Goal: Task Accomplishment & Management: Complete application form

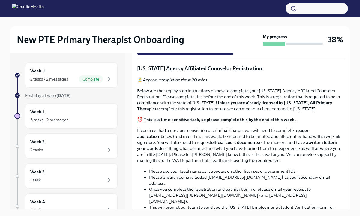
scroll to position [324, 0]
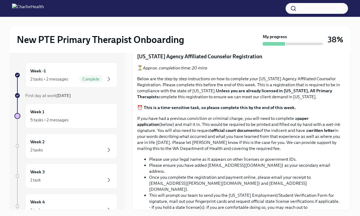
click at [0, 0] on input "Upload the [US_STATE] Telehealth Certificate" at bounding box center [0, 0] width 0 height 0
click at [356, 150] on div "New PTE Primary Therapist Onboarding My progress 38% Week -1 2 tasks • 2 messag…" at bounding box center [180, 121] width 360 height 209
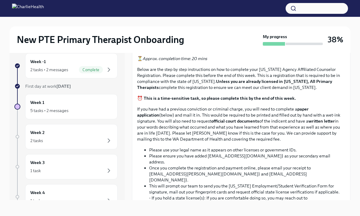
scroll to position [10, 0]
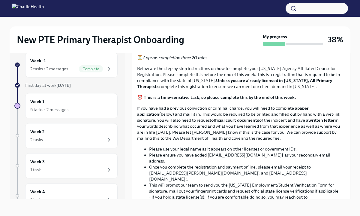
click at [199, 30] on span "Upload CPR/First Aid Training Certificate" at bounding box center [185, 27] width 88 height 6
click at [0, 0] on input "Upload CPR/First Aid Training Certificate" at bounding box center [0, 0] width 0 height 0
click at [352, 174] on div "New PTE Primary Therapist Onboarding My progress 38% Week -1 2 tasks • 2 messag…" at bounding box center [180, 111] width 360 height 209
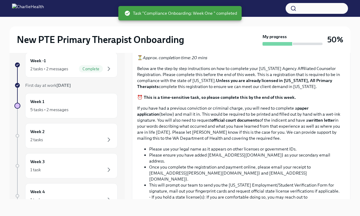
click at [341, 50] on p "[US_STATE] Agency Affiliated Counselor Registration" at bounding box center [241, 46] width 208 height 7
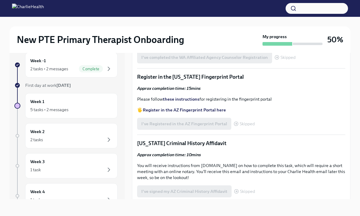
scroll to position [673, 0]
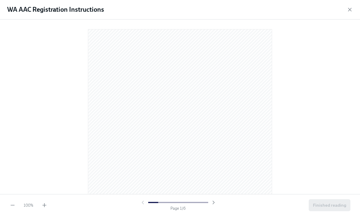
click at [305, 76] on div at bounding box center [180, 105] width 341 height 162
click at [343, 208] on span "Finished reading" at bounding box center [329, 205] width 33 height 6
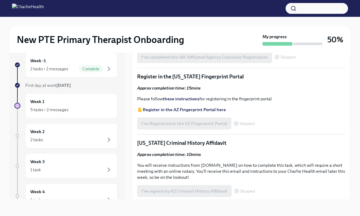
click at [248, 10] on div "PDF Document • 11 pages" at bounding box center [247, 7] width 188 height 6
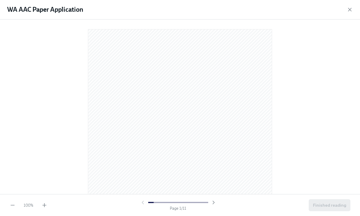
click at [304, 98] on div at bounding box center [180, 105] width 341 height 162
click at [320, 199] on button "Finished reading" at bounding box center [330, 205] width 42 height 12
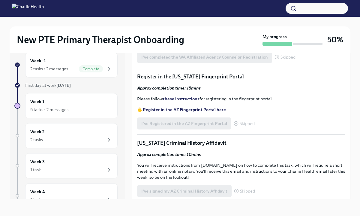
click at [327, 46] on div "Upload your WA AAC receipt here Skipped" at bounding box center [241, 40] width 208 height 12
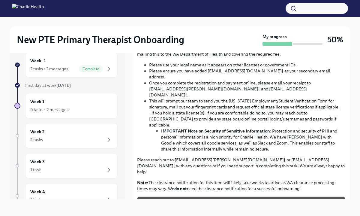
scroll to position [420, 0]
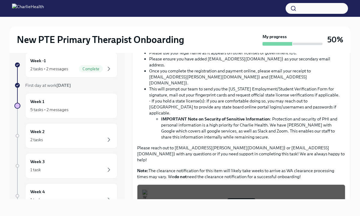
click at [228, 4] on strong "⏰ This is a time-sensitive task, so please complete this by the end of this wee…" at bounding box center [216, 0] width 159 height 5
click at [324, 140] on div "⏳ Approx. completion time: 20 mins Below are the step by step instructions on h…" at bounding box center [241, 69] width 208 height 221
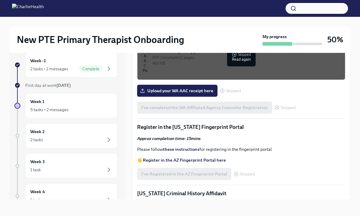
scroll to position [625, 0]
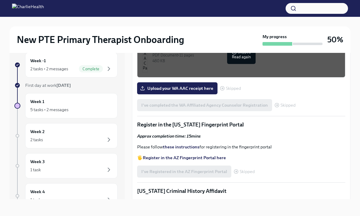
click at [250, 7] on div "PDF Document • 6 pages" at bounding box center [247, 4] width 188 height 6
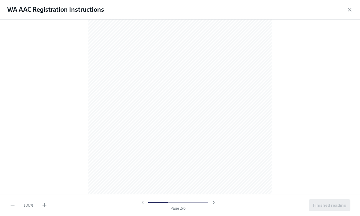
scroll to position [264, 0]
click at [296, 120] on div at bounding box center [180, 107] width 360 height 174
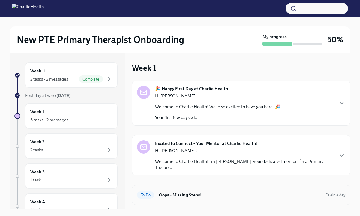
click at [226, 192] on h6 "Oops - Missing Steps!" at bounding box center [240, 195] width 162 height 7
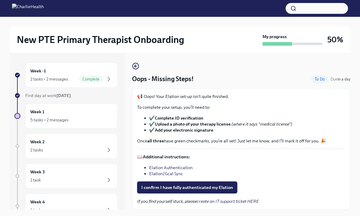
click at [223, 189] on span "I confirm I have fully authenticated my Elation" at bounding box center [187, 187] width 92 height 6
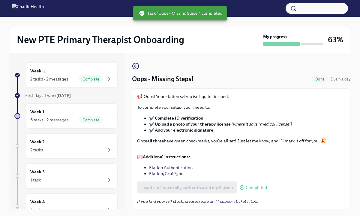
click at [353, 154] on div "New PTE Primary Therapist Onboarding My progress 63% Week -1 2 tasks • 2 messag…" at bounding box center [180, 121] width 360 height 209
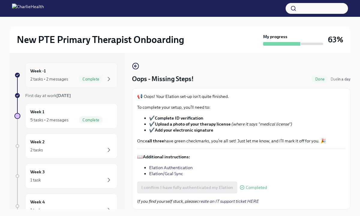
click at [90, 83] on div "Week -1 2 tasks • 2 messages Complete" at bounding box center [71, 74] width 92 height 25
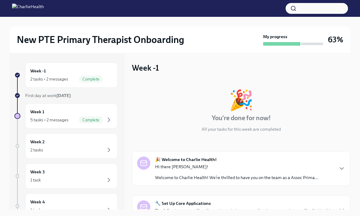
click at [343, 124] on div "🎉 You're done for now! All your tasks for this week are completed" at bounding box center [241, 111] width 219 height 42
click at [77, 121] on div "5 tasks • 2 messages Complete" at bounding box center [71, 119] width 82 height 7
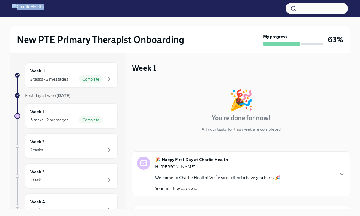
drag, startPoint x: 243, startPoint y: 17, endPoint x: 282, endPoint y: 14, distance: 39.8
click at [282, 14] on div "New PTE Primary Therapist Onboarding My progress 63% Week -1 2 tasks • 2 messag…" at bounding box center [180, 151] width 360 height 302
drag, startPoint x: 206, startPoint y: 36, endPoint x: 288, endPoint y: 30, distance: 82.2
click at [288, 30] on div "New PTE Primary Therapist Onboarding My progress 63%" at bounding box center [180, 39] width 341 height 26
drag, startPoint x: 321, startPoint y: 115, endPoint x: 371, endPoint y: 115, distance: 50.2
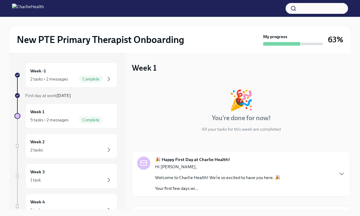
click at [360, 115] on html "New PTE Primary Therapist Onboarding My progress 63% Week -1 2 tasks • 2 messag…" at bounding box center [180, 151] width 360 height 302
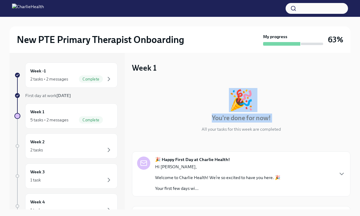
drag, startPoint x: 269, startPoint y: 76, endPoint x: 498, endPoint y: 91, distance: 229.3
click at [360, 91] on html "New PTE Primary Therapist Onboarding My progress 63% Week -1 2 tasks • 2 messag…" at bounding box center [180, 151] width 360 height 302
